Goal: Information Seeking & Learning: Learn about a topic

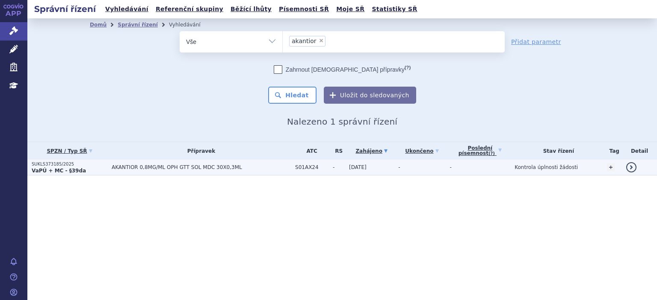
click at [64, 171] on strong "VaPÚ + MC - §39da" at bounding box center [59, 171] width 54 height 6
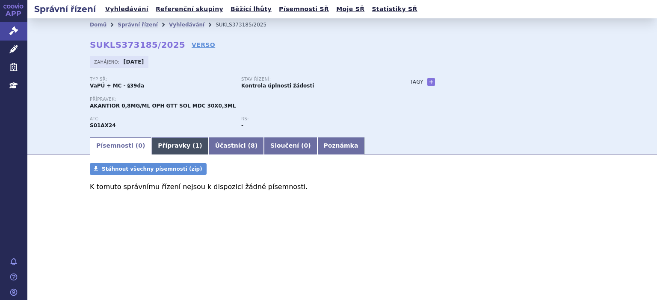
click at [169, 146] on link "Přípravky ( 1 )" at bounding box center [179, 146] width 57 height 17
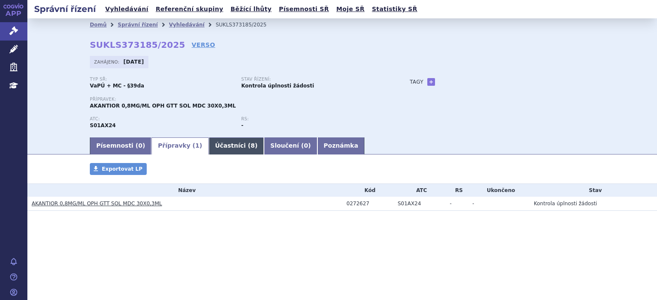
click at [215, 148] on link "Účastníci ( 8 )" at bounding box center [236, 146] width 55 height 17
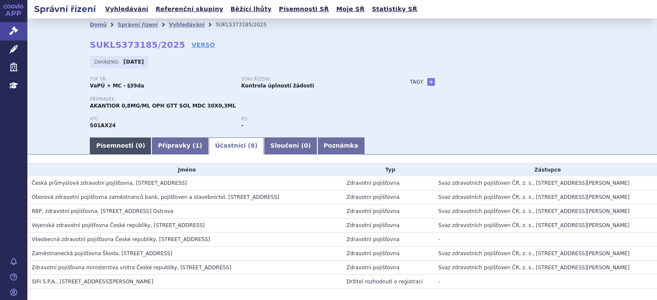
click at [125, 147] on link "Písemnosti ( 0 )" at bounding box center [121, 146] width 62 height 17
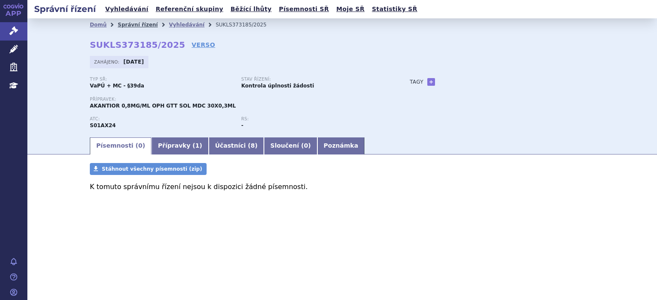
click at [135, 25] on link "Správní řízení" at bounding box center [138, 25] width 40 height 6
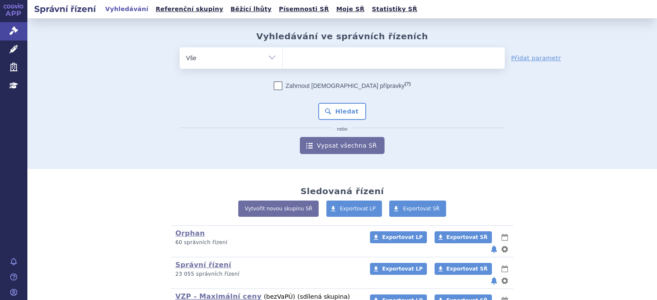
click at [360, 59] on ul at bounding box center [394, 56] width 222 height 18
click at [283, 59] on select at bounding box center [282, 57] width 0 height 21
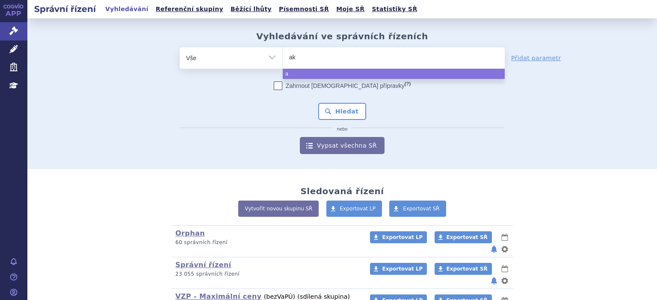
type input "aka"
type input "akan"
type input "akant"
type input "akantio"
type input "akantior"
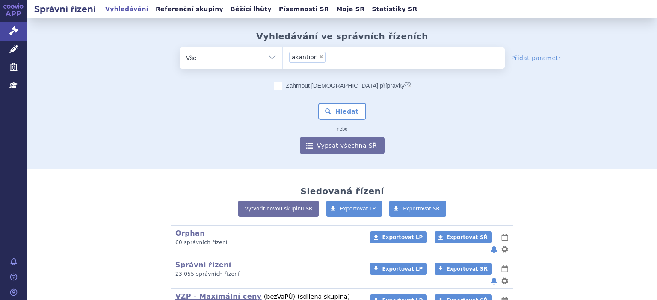
select select "akantior"
click at [358, 112] on button "Hledat" at bounding box center [342, 111] width 48 height 17
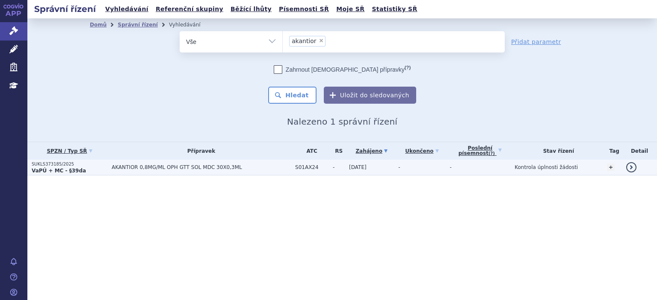
click at [226, 172] on td "AKANTIOR 0,8MG/ML OPH GTT SOL MDC 30X0,3ML" at bounding box center [198, 168] width 183 height 16
